Goal: Information Seeking & Learning: Check status

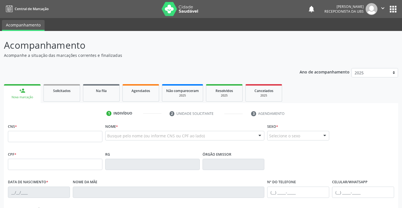
click at [187, 64] on div "Ano de acompanhamento 2025 2024 person_add Nova marcação Solicitados Na fila Ag…" at bounding box center [201, 183] width 394 height 238
click at [142, 95] on link "Agendados" at bounding box center [140, 92] width 37 height 17
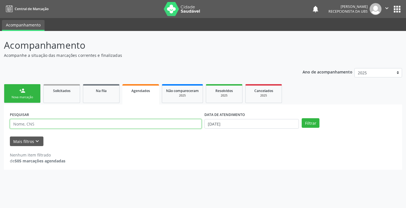
click at [37, 122] on input "text" at bounding box center [106, 124] width 192 height 10
type input "NAYDE [PERSON_NAME]"
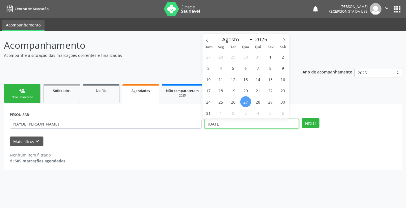
click at [248, 127] on input "[DATE]" at bounding box center [251, 124] width 94 height 10
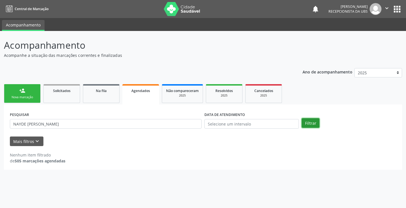
click at [308, 121] on button "Filtrar" at bounding box center [311, 123] width 18 height 10
click at [84, 122] on input "NAYDE [PERSON_NAME]" at bounding box center [106, 124] width 192 height 10
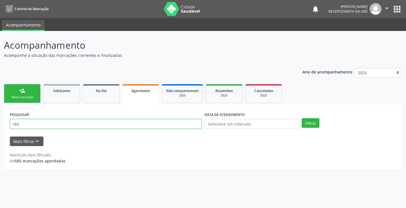
type input "N"
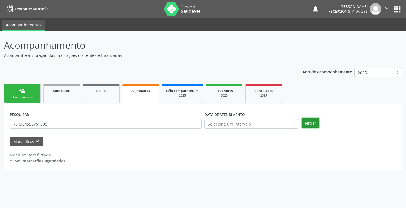
click at [307, 124] on button "Filtrar" at bounding box center [311, 123] width 18 height 10
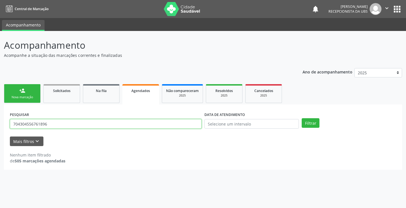
click at [81, 123] on input "704304556761896" at bounding box center [106, 124] width 192 height 10
type input "7"
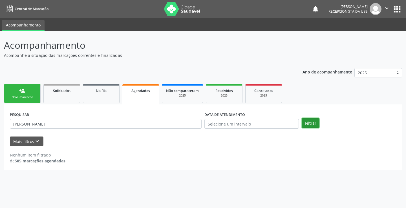
click at [311, 124] on button "Filtrar" at bounding box center [311, 123] width 18 height 10
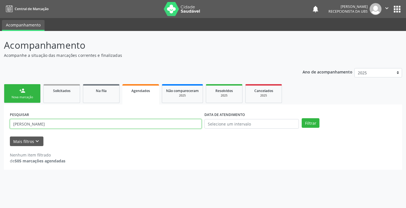
click at [103, 125] on input "ALEXSANDRO FERNANDES DA SILVA" at bounding box center [106, 124] width 192 height 10
type input "MARIA DA PENHA SILVA"
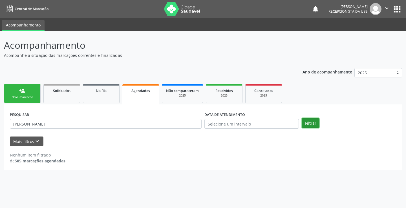
click at [311, 120] on button "Filtrar" at bounding box center [311, 123] width 18 height 10
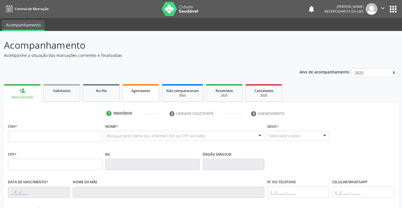
click at [144, 91] on span "Agendados" at bounding box center [140, 91] width 19 height 5
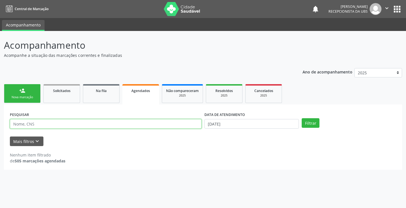
click at [103, 128] on input "text" at bounding box center [106, 124] width 192 height 10
type input "NAYDE [PERSON_NAME]"
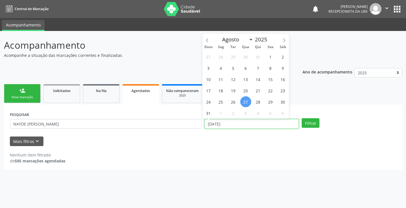
click at [239, 125] on input "[DATE]" at bounding box center [251, 124] width 94 height 10
click at [247, 104] on span "27" at bounding box center [245, 101] width 11 height 11
type input "[DATE]"
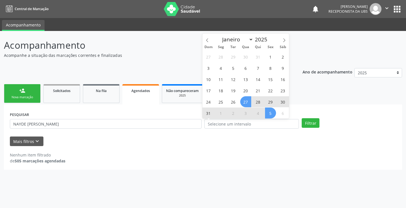
select select "7"
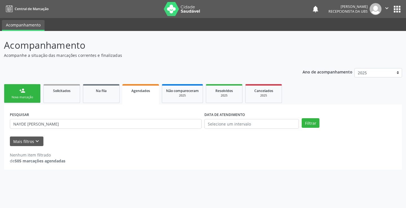
click at [319, 125] on div "Filtrar" at bounding box center [348, 123] width 97 height 10
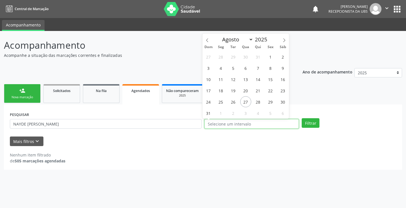
click at [255, 124] on input "text" at bounding box center [251, 124] width 94 height 10
click at [247, 102] on span "27" at bounding box center [245, 101] width 11 height 11
type input "[DATE]"
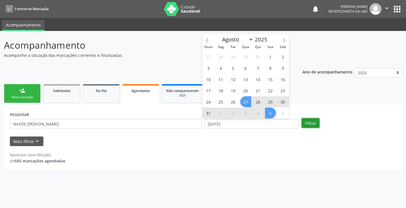
select select "7"
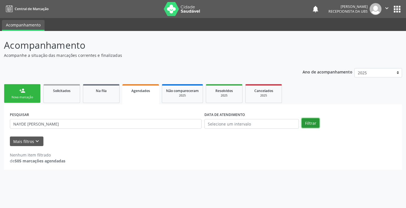
click at [311, 125] on button "Filtrar" at bounding box center [311, 123] width 18 height 10
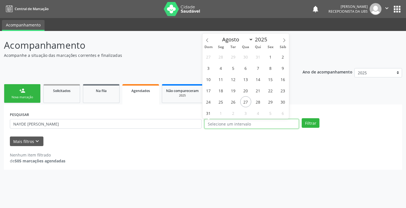
click at [228, 126] on input "text" at bounding box center [251, 124] width 94 height 10
click at [246, 104] on span "27" at bounding box center [245, 101] width 11 height 11
type input "[DATE]"
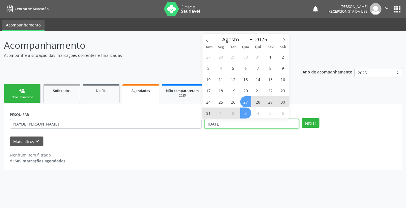
click at [240, 123] on input "[DATE]" at bounding box center [251, 124] width 94 height 10
click at [316, 125] on button "Filtrar" at bounding box center [311, 123] width 18 height 10
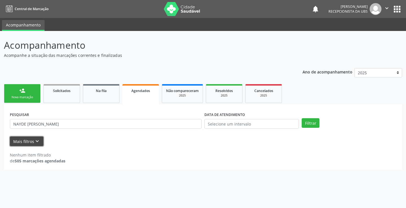
click at [33, 140] on button "Mais filtros keyboard_arrow_down" at bounding box center [27, 142] width 34 height 10
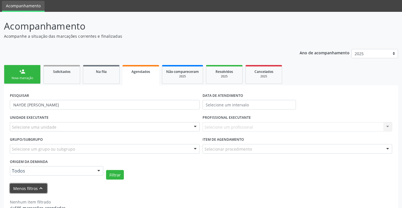
scroll to position [32, 0]
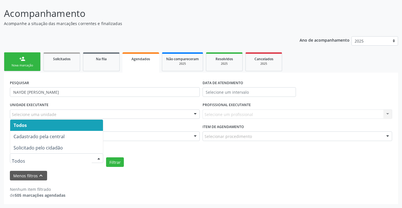
click at [100, 156] on div at bounding box center [98, 159] width 8 height 10
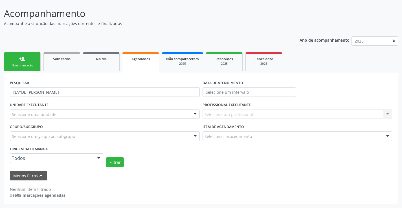
click at [199, 169] on form "PESQUISAR [PERSON_NAME] DATA DE ATENDIMENTO UNIDADE EXECUTANTE Selecione uma un…" at bounding box center [201, 130] width 382 height 102
click at [260, 64] on div "2025" at bounding box center [263, 64] width 28 height 4
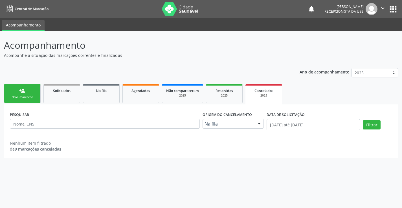
scroll to position [0, 0]
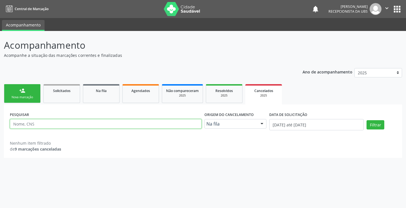
click at [44, 125] on input "text" at bounding box center [106, 124] width 192 height 10
type input "NAYDE [PERSON_NAME]"
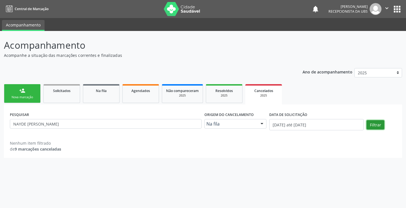
click at [376, 125] on button "Filtrar" at bounding box center [375, 125] width 18 height 10
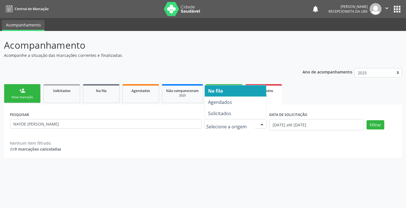
click at [262, 125] on div at bounding box center [262, 125] width 8 height 10
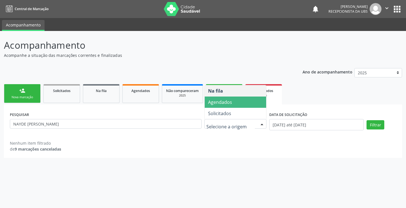
click at [246, 104] on span "Agendados" at bounding box center [235, 102] width 61 height 11
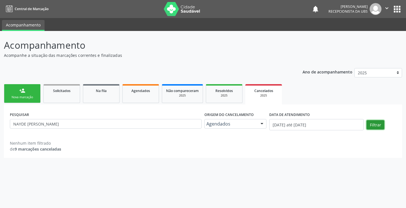
click at [372, 123] on button "Filtrar" at bounding box center [375, 125] width 18 height 10
click at [96, 94] on link "Na fila" at bounding box center [101, 93] width 37 height 19
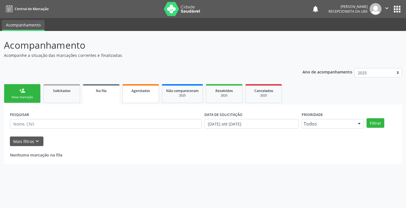
click at [146, 96] on link "Agendados" at bounding box center [140, 93] width 37 height 19
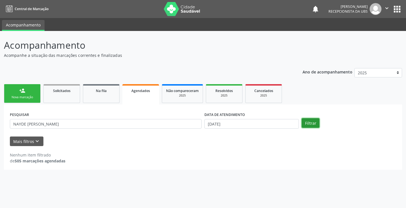
click at [314, 125] on button "Filtrar" at bounding box center [311, 123] width 18 height 10
click at [312, 125] on button "Filtrar" at bounding box center [311, 123] width 18 height 10
click at [240, 125] on input "[DATE]" at bounding box center [251, 124] width 94 height 10
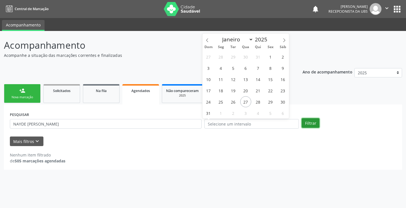
click at [311, 124] on button "Filtrar" at bounding box center [311, 123] width 18 height 10
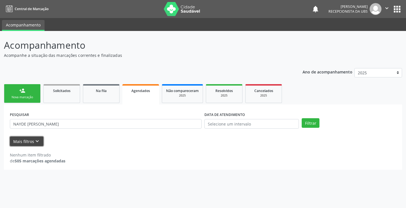
click at [31, 141] on button "Mais filtros keyboard_arrow_down" at bounding box center [27, 142] width 34 height 10
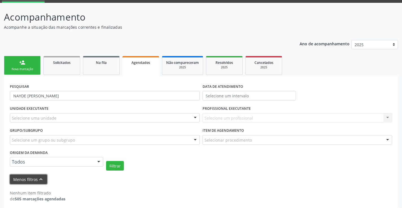
scroll to position [32, 0]
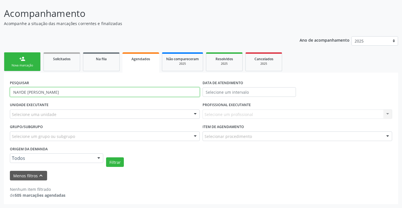
click at [67, 92] on input "NAYDE [PERSON_NAME]" at bounding box center [105, 92] width 190 height 10
type input "N"
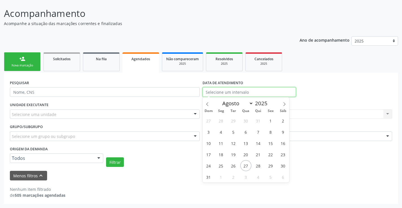
click at [237, 92] on input "text" at bounding box center [248, 92] width 93 height 10
click at [244, 165] on span "27" at bounding box center [245, 165] width 11 height 11
type input "[DATE]"
click at [114, 163] on button "Filtrar" at bounding box center [115, 163] width 18 height 10
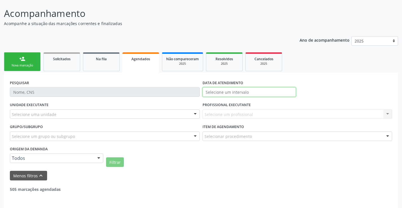
click at [253, 93] on input "text" at bounding box center [248, 92] width 93 height 10
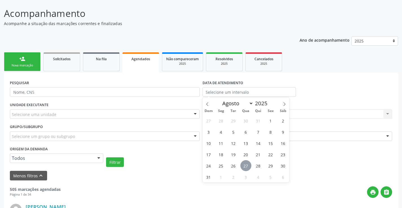
click at [248, 167] on span "27" at bounding box center [245, 165] width 11 height 11
type input "[DATE]"
click at [248, 167] on span "27" at bounding box center [245, 165] width 11 height 11
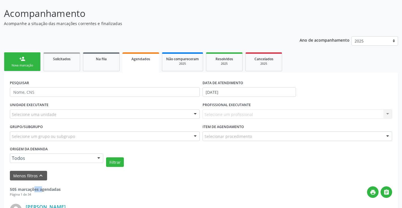
click at [248, 167] on div "Filtrar" at bounding box center [249, 163] width 289 height 10
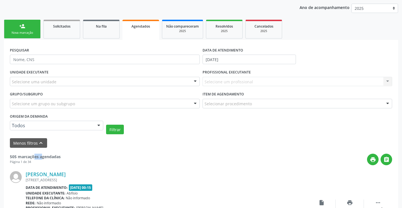
scroll to position [116, 0]
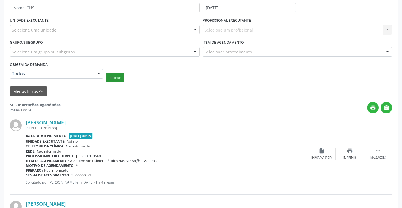
click at [107, 79] on div "Filtrar" at bounding box center [249, 78] width 289 height 10
click at [116, 76] on button "Filtrar" at bounding box center [115, 78] width 18 height 10
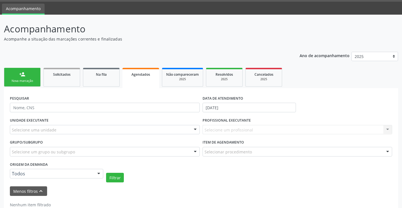
scroll to position [32, 0]
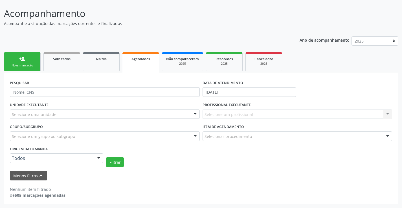
click at [138, 61] on span "Agendados" at bounding box center [140, 59] width 19 height 5
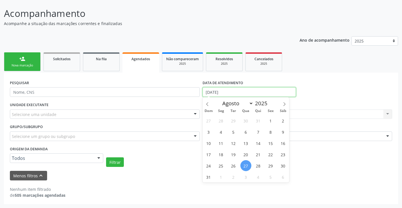
click at [234, 93] on input "[DATE]" at bounding box center [248, 92] width 93 height 10
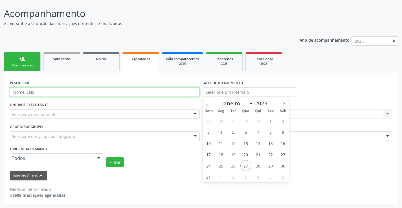
click at [45, 94] on input "text" at bounding box center [105, 92] width 190 height 10
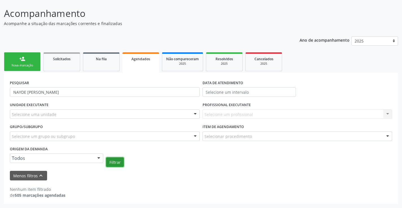
click at [118, 161] on button "Filtrar" at bounding box center [115, 163] width 18 height 10
click at [142, 67] on link "Agendados" at bounding box center [140, 62] width 37 height 20
click at [115, 165] on button "Filtrar" at bounding box center [115, 163] width 18 height 10
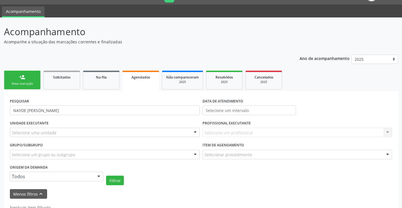
scroll to position [4, 0]
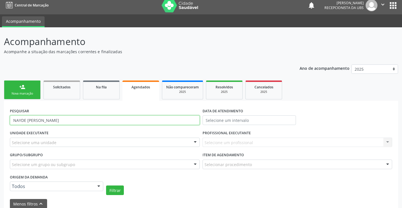
click at [116, 123] on input "NAYDE [PERSON_NAME]" at bounding box center [105, 121] width 190 height 10
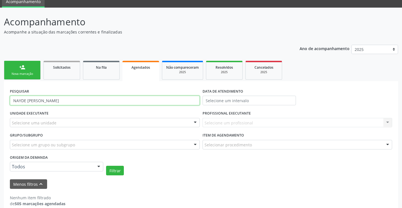
scroll to position [32, 0]
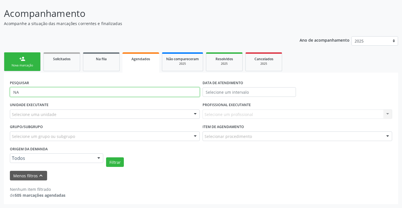
type input "N"
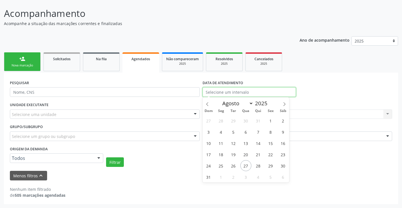
click at [222, 94] on input "text" at bounding box center [248, 92] width 93 height 10
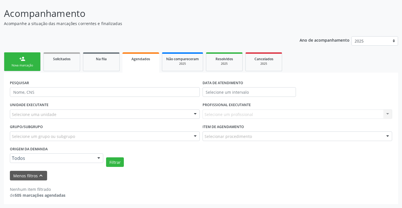
click at [323, 94] on div "PESQUISAR DATA DE ATENDIMENTO" at bounding box center [200, 90] width 385 height 22
click at [309, 79] on div "PESQUISAR DATA DE ATENDIMENTO" at bounding box center [200, 90] width 385 height 22
click at [42, 93] on input "text" at bounding box center [105, 92] width 190 height 10
type input "i"
type input "[PERSON_NAME]"
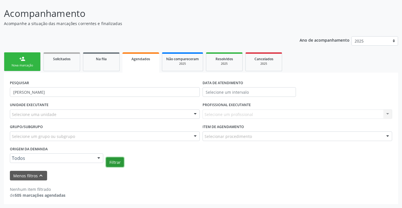
click at [118, 160] on button "Filtrar" at bounding box center [115, 163] width 18 height 10
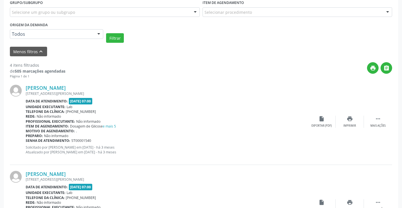
scroll to position [163, 0]
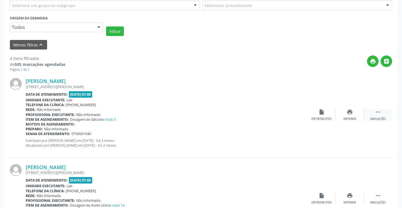
click at [374, 112] on div " Mais ações" at bounding box center [378, 115] width 28 height 12
click at [374, 113] on div " Menos ações" at bounding box center [378, 115] width 28 height 12
click at [352, 116] on div "print Imprimir" at bounding box center [349, 115] width 28 height 12
